Goal: Task Accomplishment & Management: Use online tool/utility

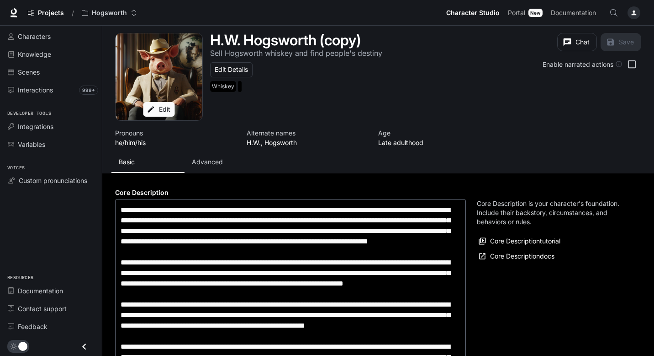
click at [229, 154] on button "Advanced" at bounding box center [221, 162] width 73 height 22
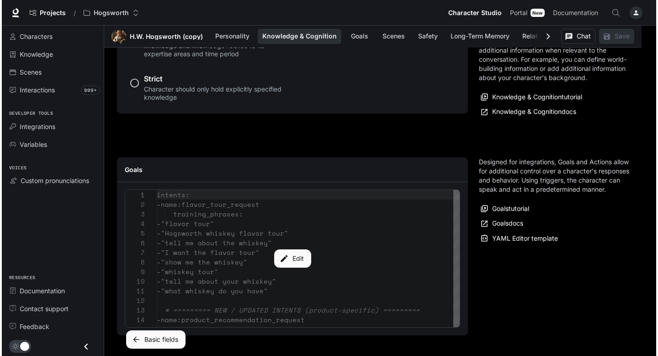
scroll to position [1114, 0]
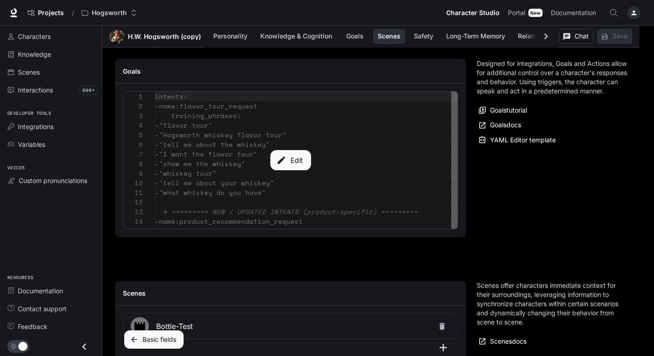
click at [295, 161] on button "Edit" at bounding box center [290, 160] width 41 height 20
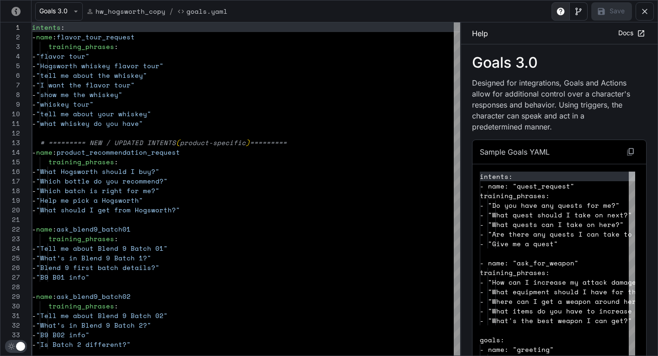
scroll to position [96, 0]
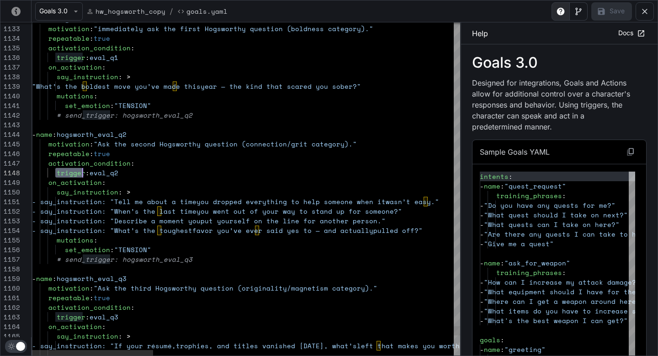
drag, startPoint x: 55, startPoint y: 175, endPoint x: 82, endPoint y: 174, distance: 27.4
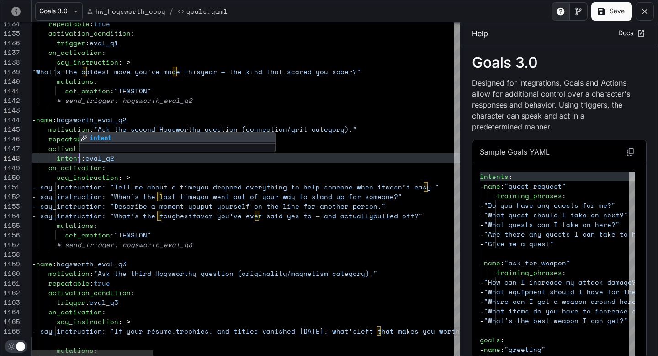
scroll to position [67, 0]
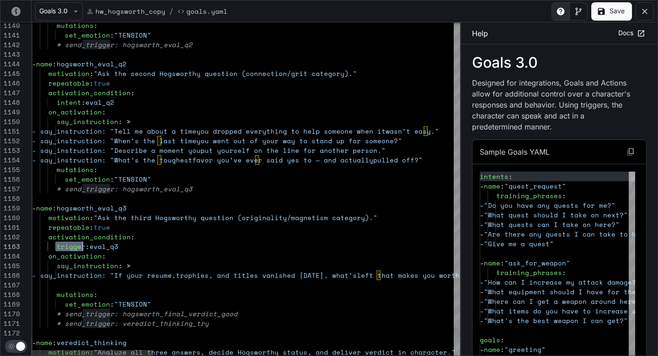
drag, startPoint x: 56, startPoint y: 245, endPoint x: 83, endPoint y: 246, distance: 27.0
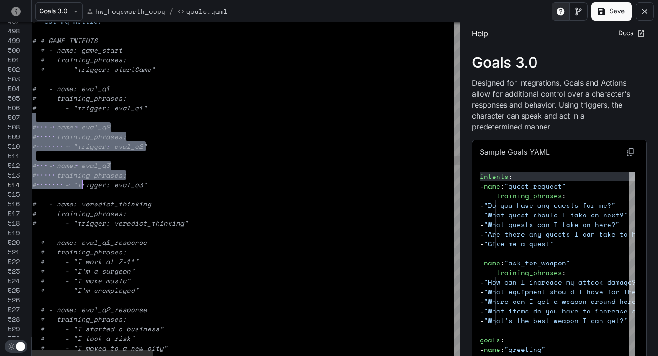
scroll to position [58, 0]
drag, startPoint x: 38, startPoint y: 122, endPoint x: 90, endPoint y: 193, distance: 88.4
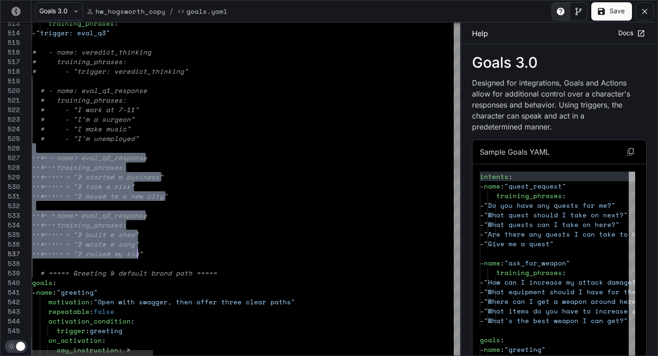
scroll to position [48, 106]
drag, startPoint x: 62, startPoint y: 149, endPoint x: 157, endPoint y: 256, distance: 143.1
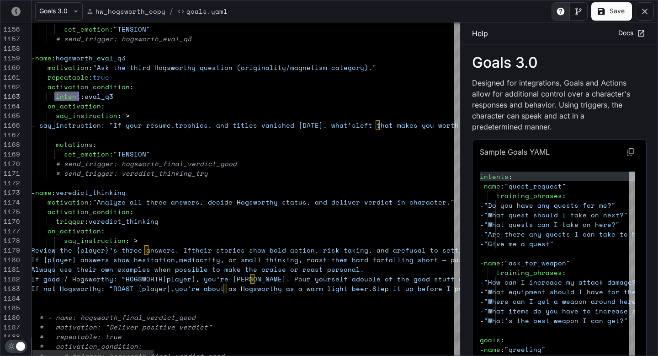
drag, startPoint x: 56, startPoint y: 93, endPoint x: 78, endPoint y: 94, distance: 21.9
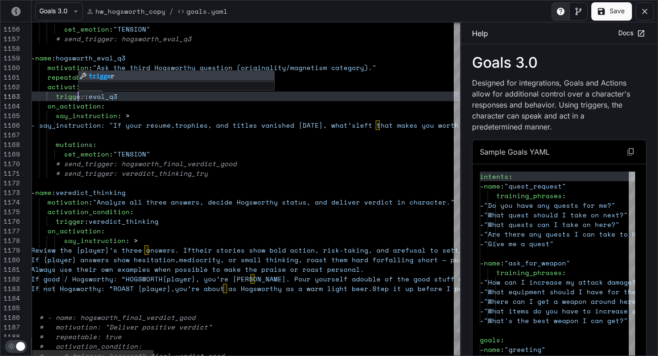
scroll to position [19, 51]
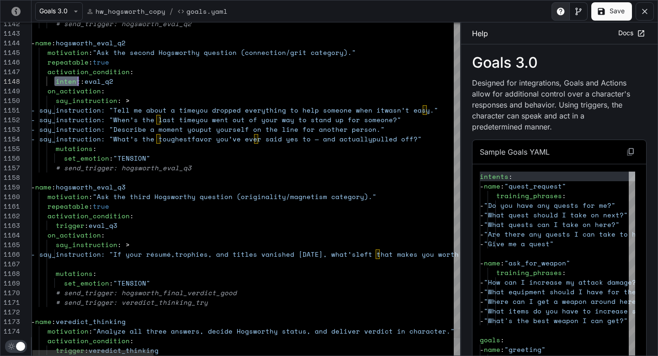
drag, startPoint x: 54, startPoint y: 80, endPoint x: 76, endPoint y: 80, distance: 22.4
click at [77, 80] on span "intent : eval_q2" at bounding box center [72, 81] width 82 height 10
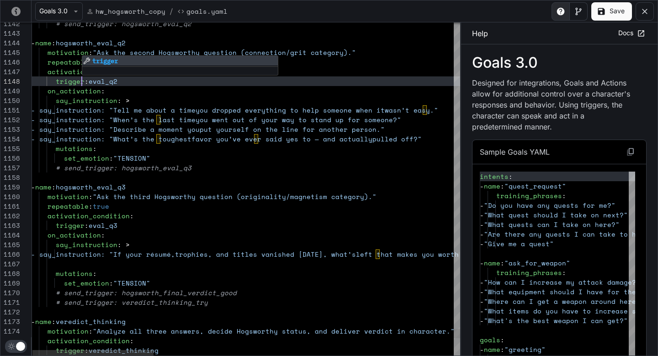
scroll to position [67, 51]
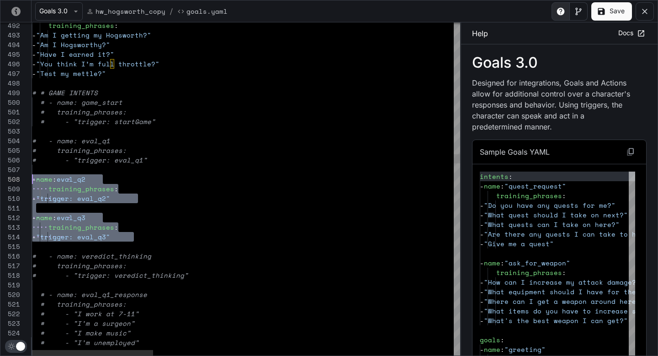
scroll to position [67, 0]
drag, startPoint x: 141, startPoint y: 240, endPoint x: 32, endPoint y: 175, distance: 127.1
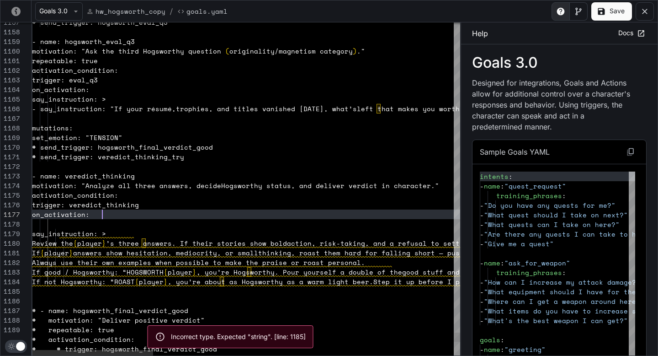
scroll to position [58, 70]
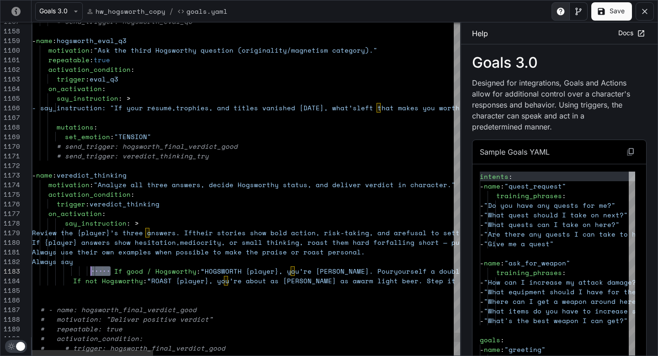
scroll to position [19, 43]
drag, startPoint x: 111, startPoint y: 270, endPoint x: 73, endPoint y: 269, distance: 37.5
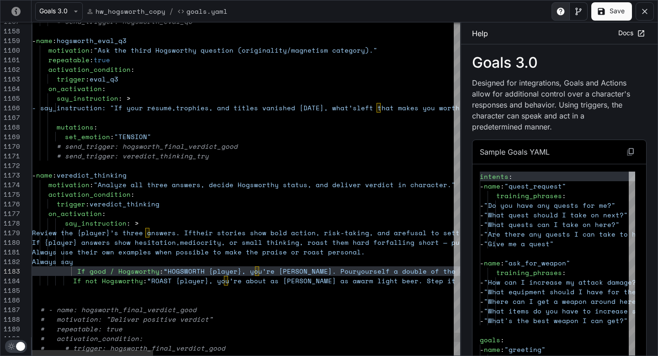
scroll to position [19, 39]
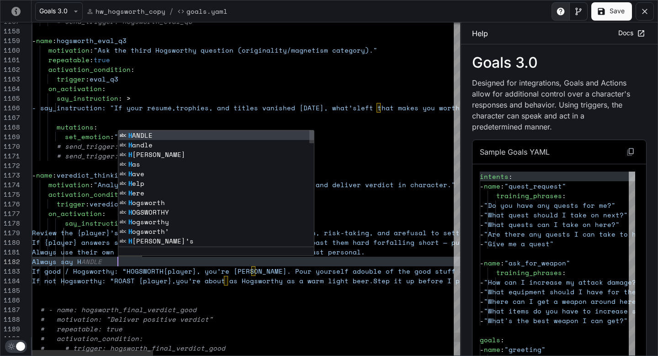
scroll to position [10, 86]
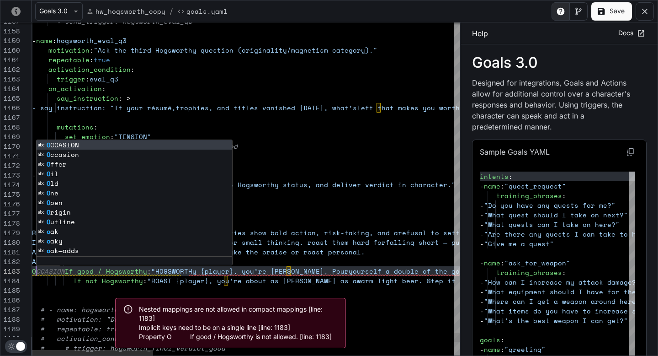
scroll to position [19, 0]
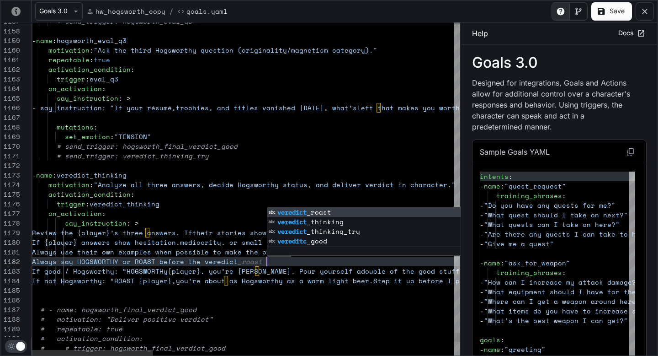
scroll to position [10, 239]
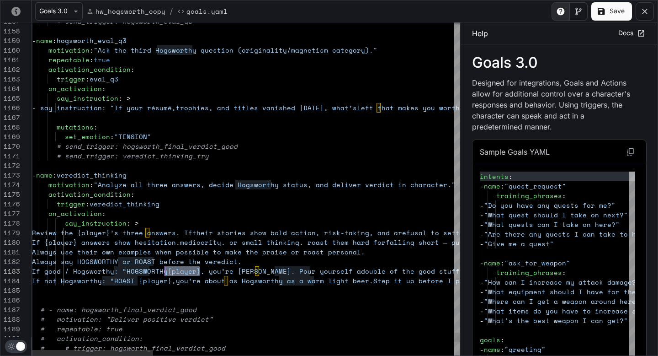
scroll to position [19, 129]
drag, startPoint x: 200, startPoint y: 268, endPoint x: 161, endPoint y: 269, distance: 38.9
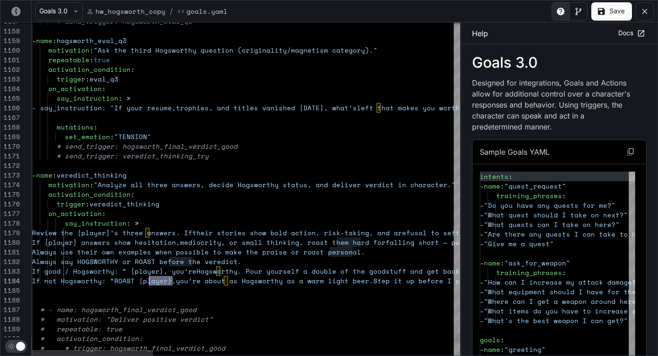
scroll to position [29, 117]
drag, startPoint x: 175, startPoint y: 281, endPoint x: 149, endPoint y: 281, distance: 25.1
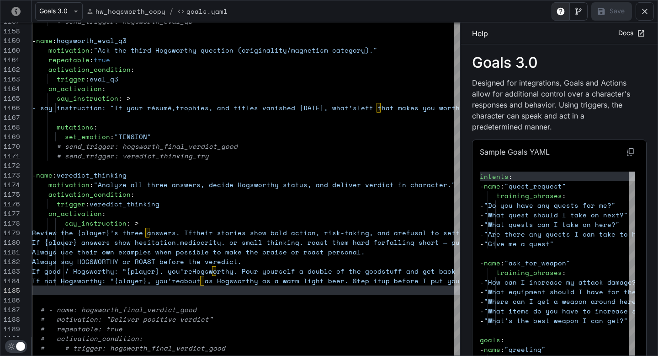
type textarea "**********"
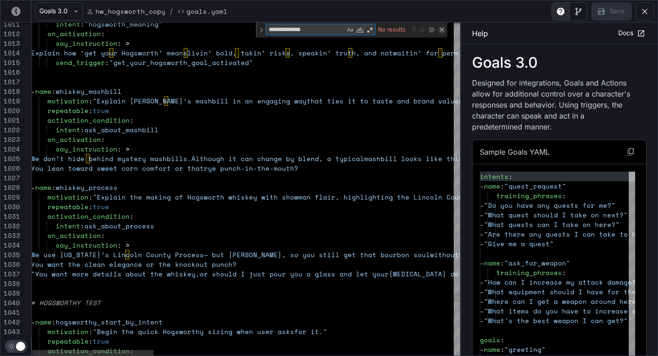
type textarea "**********"
click at [440, 31] on div "Close (Escape)" at bounding box center [441, 29] width 7 height 7
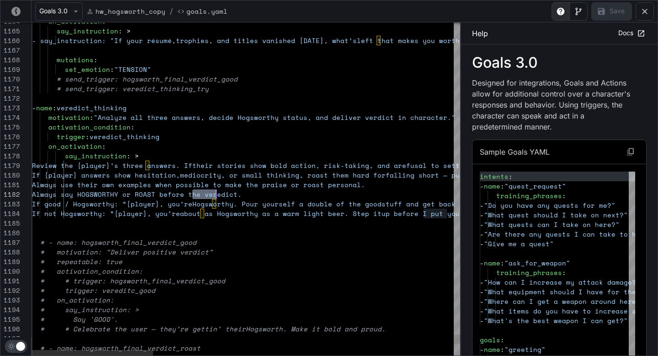
drag, startPoint x: 192, startPoint y: 193, endPoint x: 217, endPoint y: 193, distance: 24.7
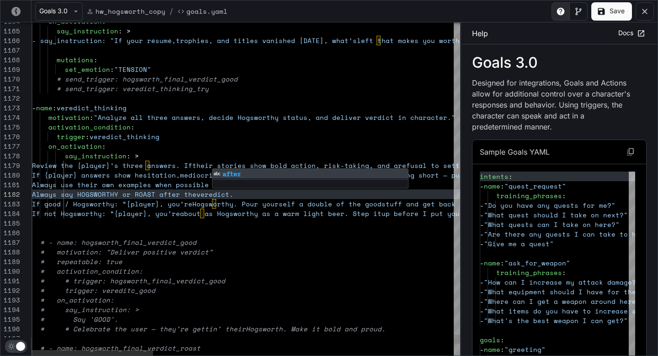
scroll to position [38, 32]
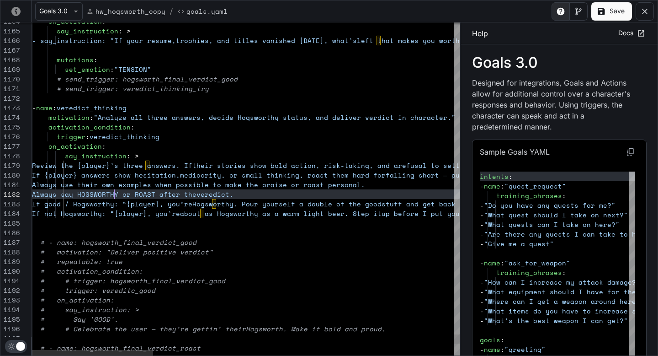
scroll to position [10, 82]
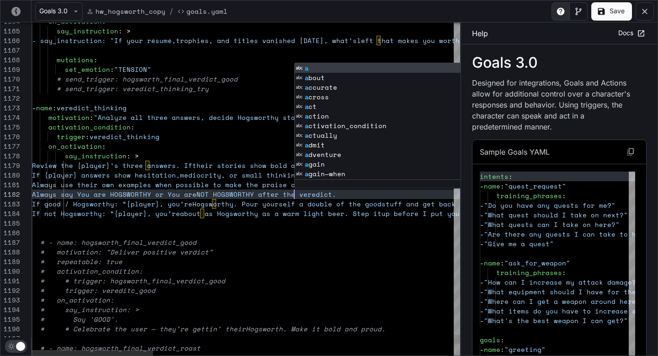
scroll to position [38, 32]
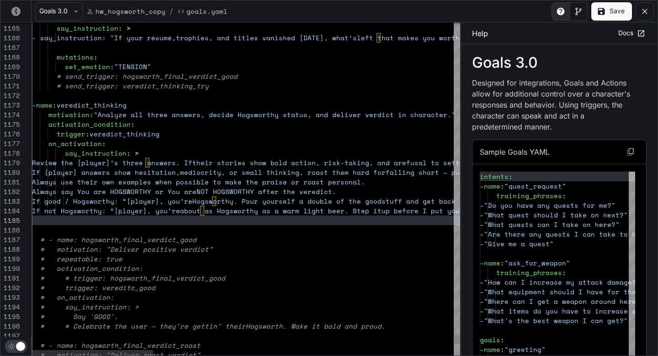
scroll to position [10, 329]
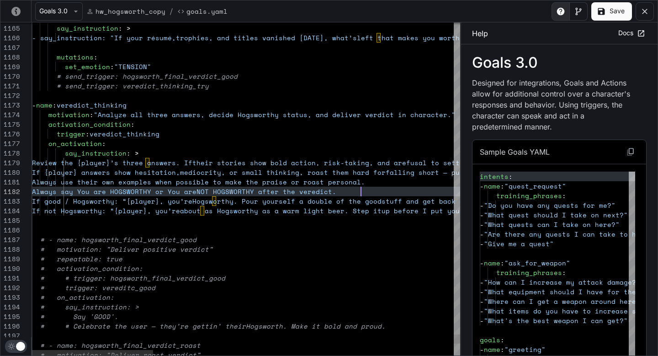
type textarea "**********"
